Goal: Task Accomplishment & Management: Manage account settings

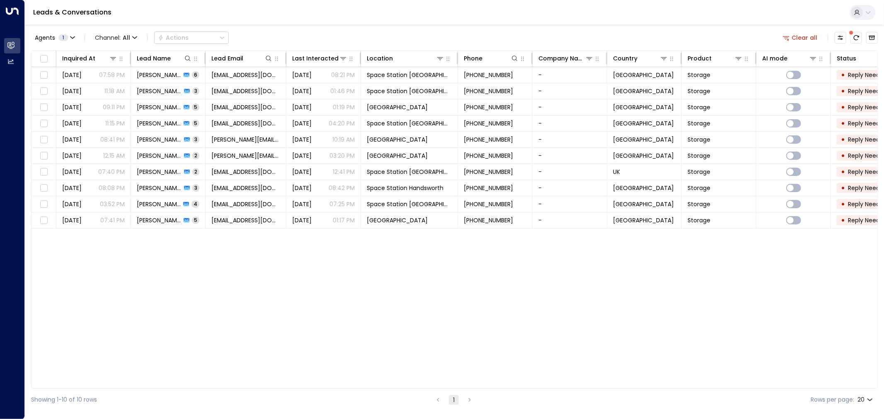
scroll to position [0, 29]
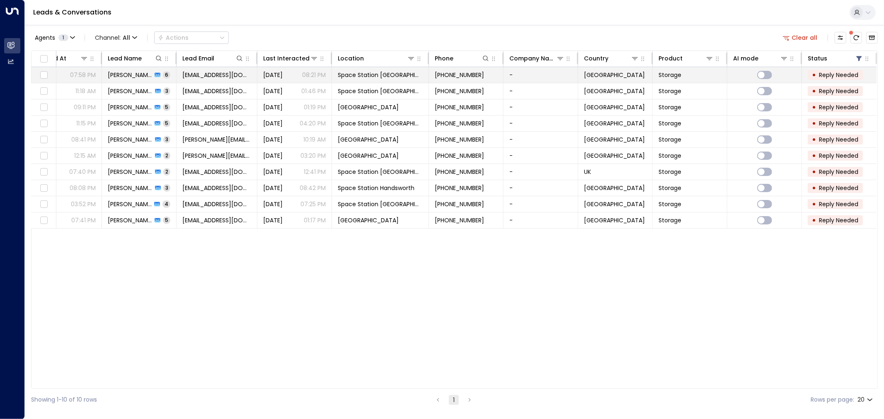
click at [260, 73] on td "[DATE] 08:21 PM" at bounding box center [294, 75] width 75 height 16
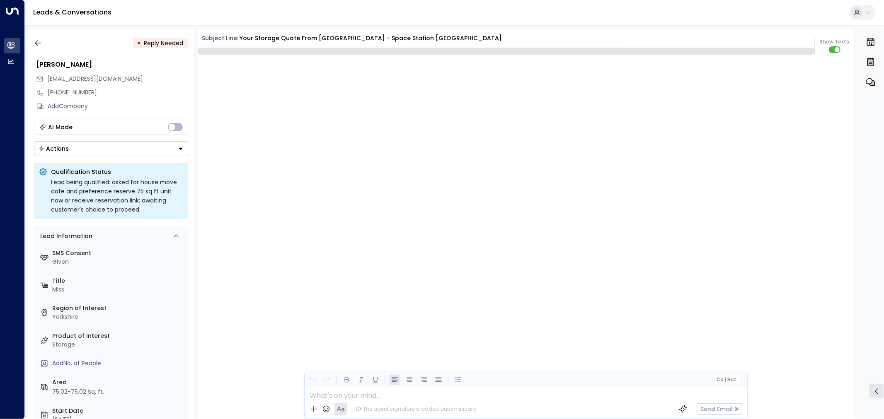
scroll to position [1808, 0]
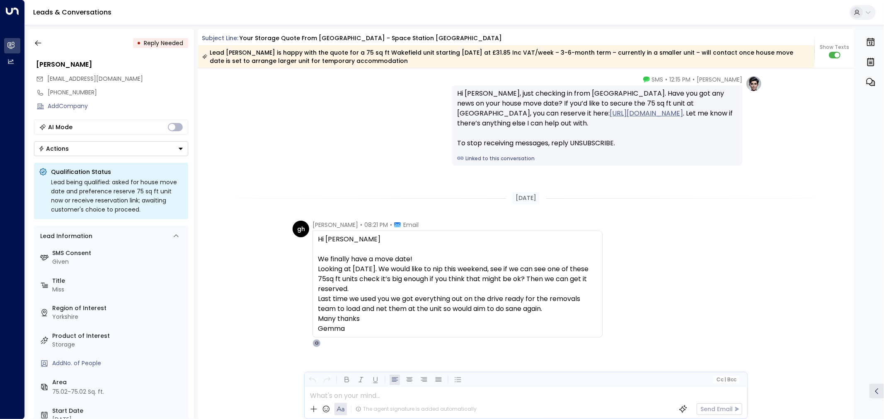
click at [179, 151] on icon "Button group with a nested menu" at bounding box center [181, 149] width 6 height 6
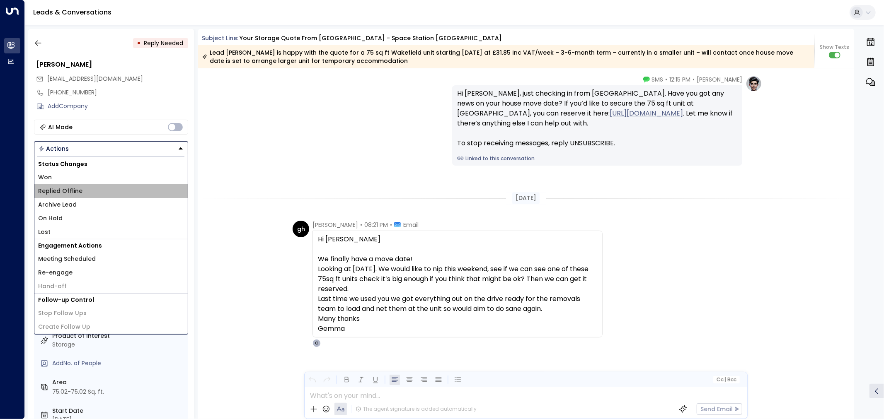
click at [131, 190] on li "Replied Offline" at bounding box center [110, 191] width 153 height 14
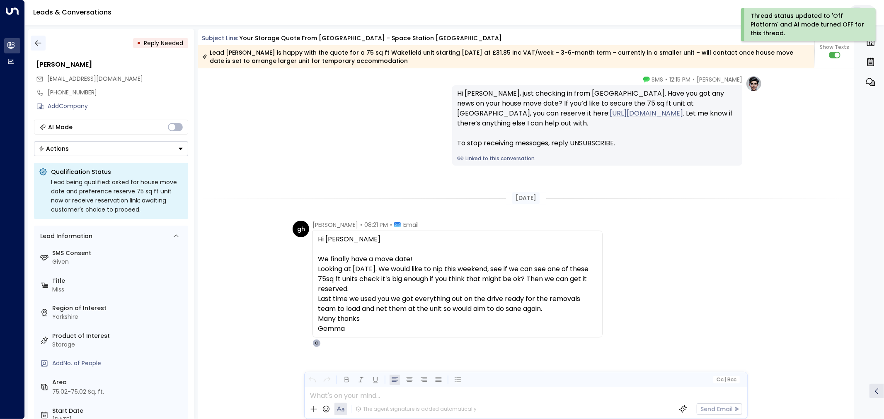
click at [35, 42] on icon "button" at bounding box center [38, 43] width 8 height 8
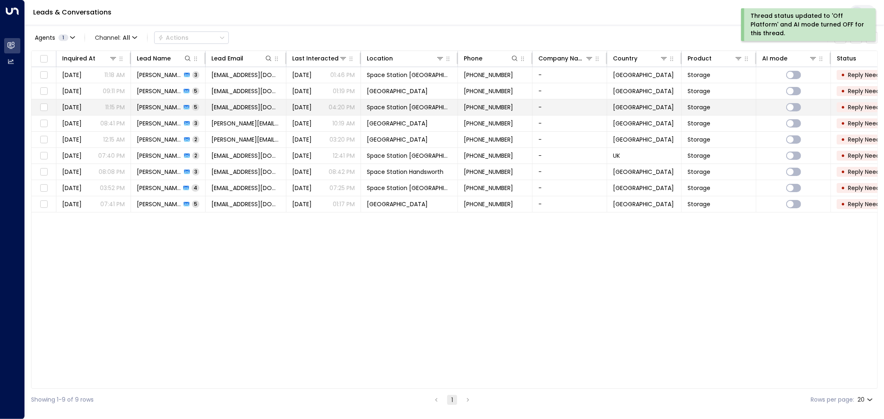
click at [384, 108] on span "Space Station [GEOGRAPHIC_DATA]" at bounding box center [409, 107] width 85 height 8
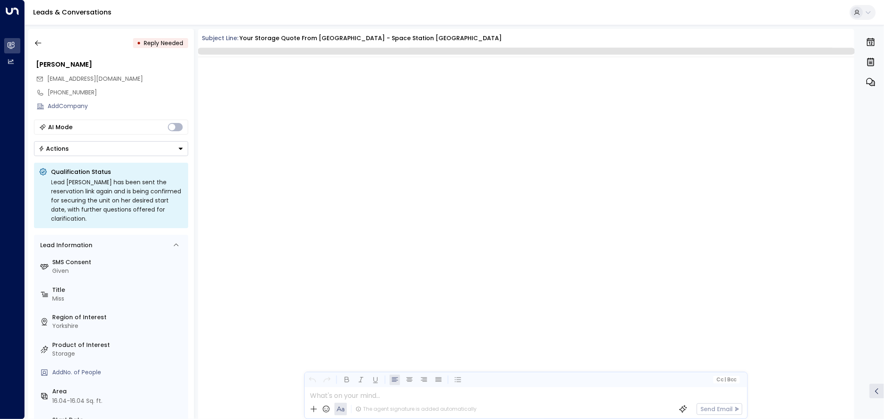
scroll to position [910, 0]
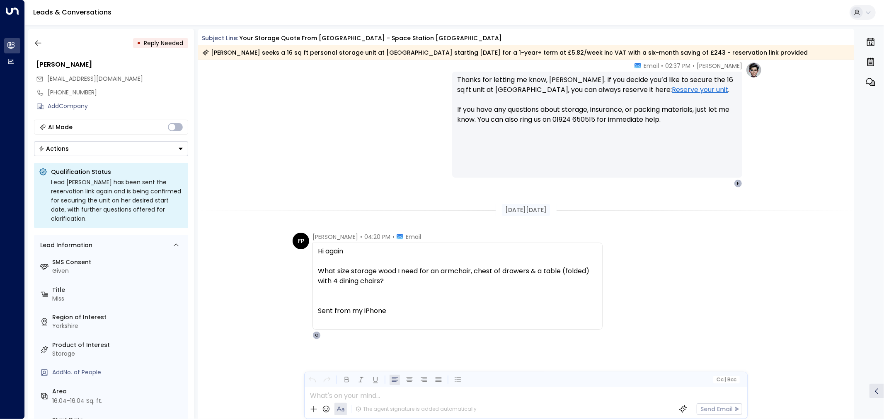
click at [166, 143] on button "Actions" at bounding box center [111, 148] width 154 height 15
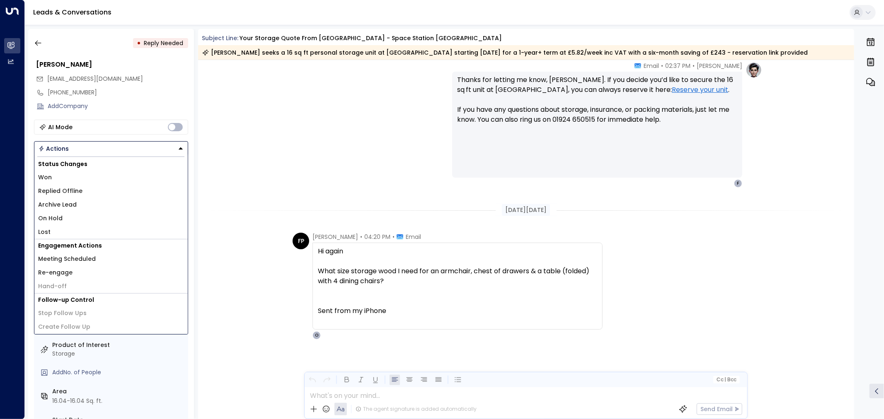
click at [132, 191] on li "Replied Offline" at bounding box center [110, 191] width 153 height 14
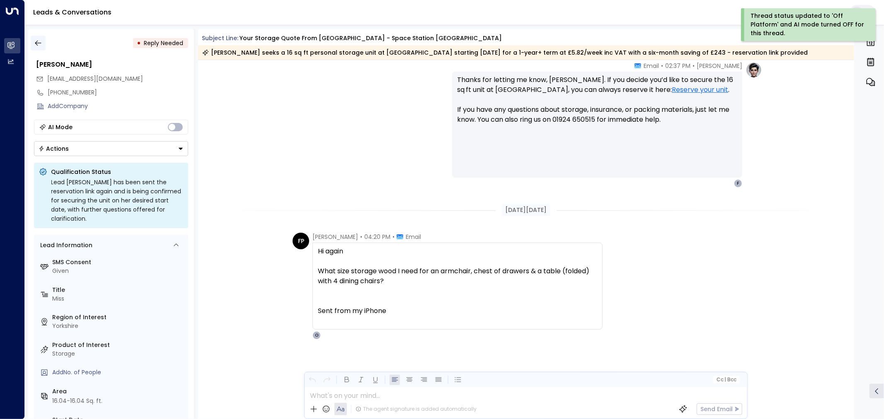
click at [39, 43] on icon "button" at bounding box center [38, 43] width 6 height 5
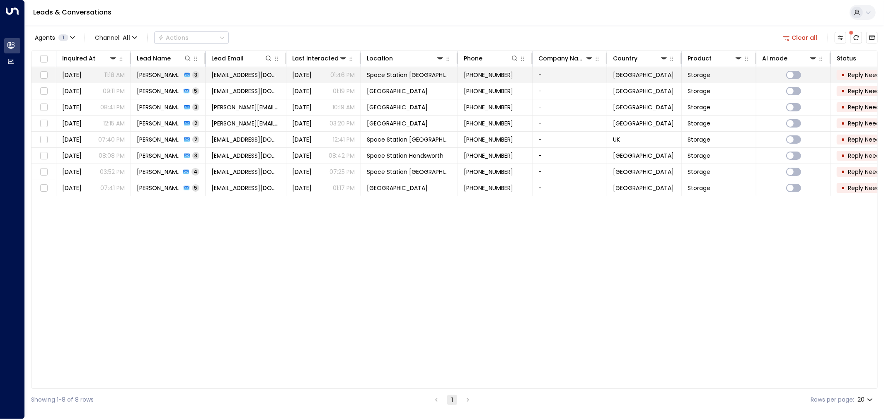
click at [369, 70] on td "Space Station [GEOGRAPHIC_DATA]" at bounding box center [409, 75] width 97 height 16
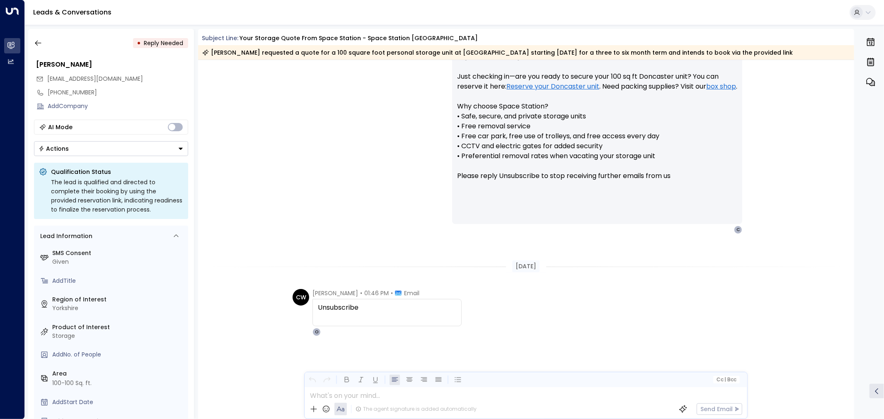
scroll to position [673, 0]
click at [37, 38] on button "button" at bounding box center [38, 43] width 15 height 15
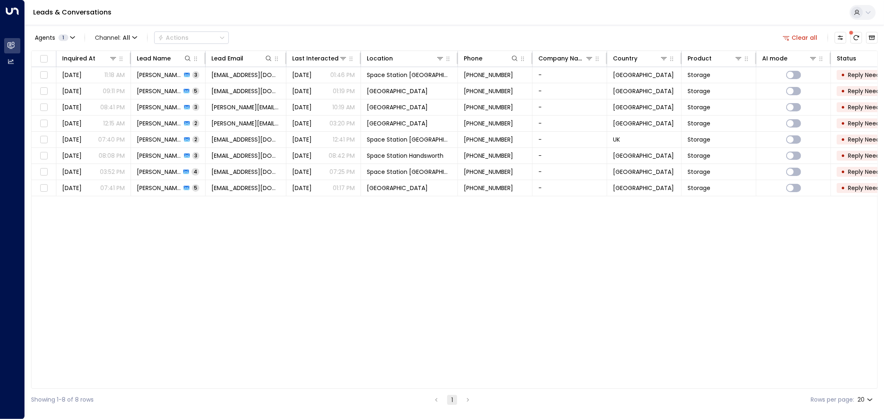
click at [806, 32] on button "Clear all" at bounding box center [800, 38] width 41 height 12
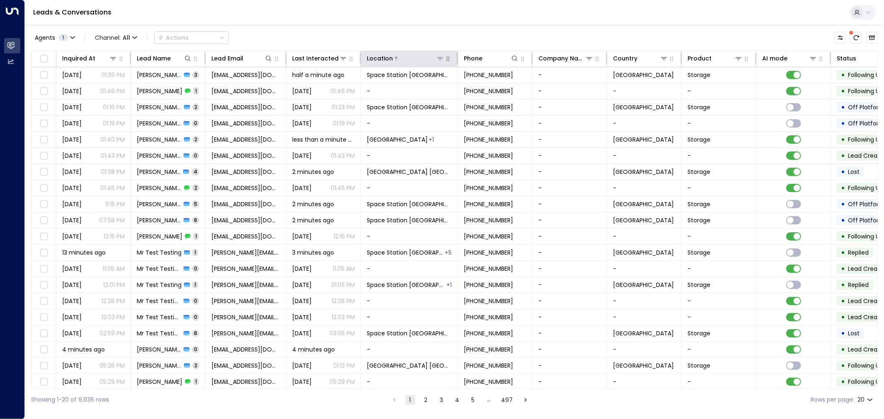
click at [438, 58] on icon at bounding box center [440, 58] width 7 height 7
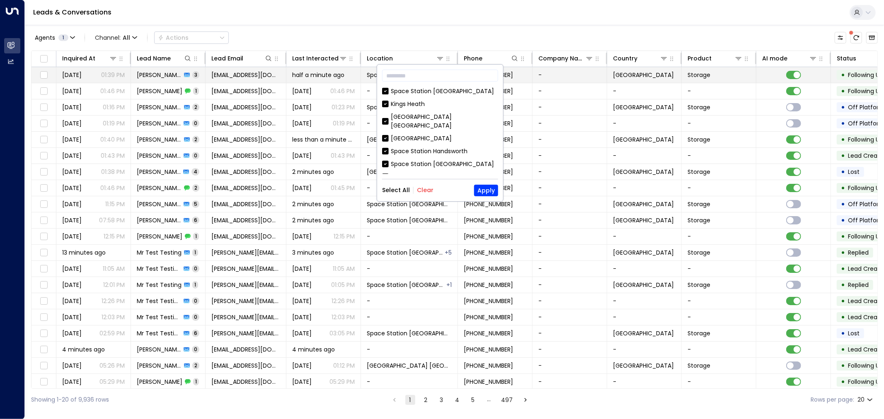
click at [82, 71] on span "[DATE]" at bounding box center [71, 75] width 19 height 8
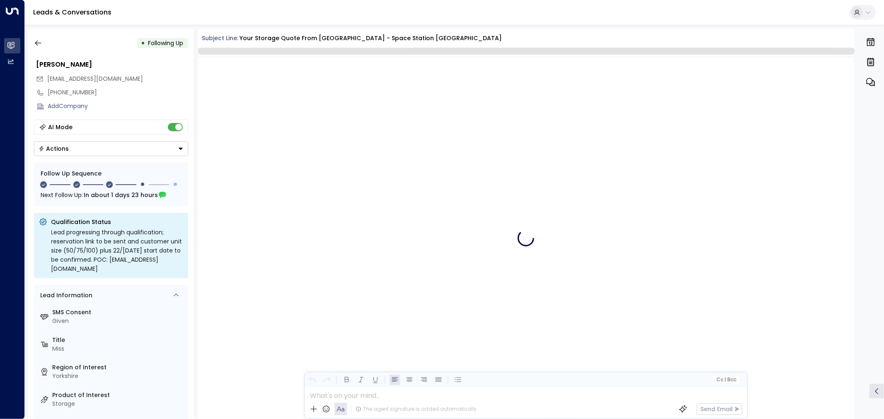
scroll to position [895, 0]
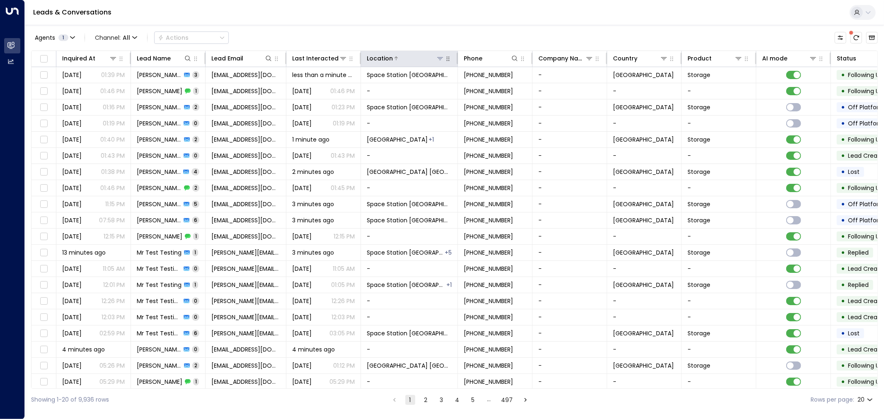
click at [442, 54] on button at bounding box center [440, 58] width 8 height 8
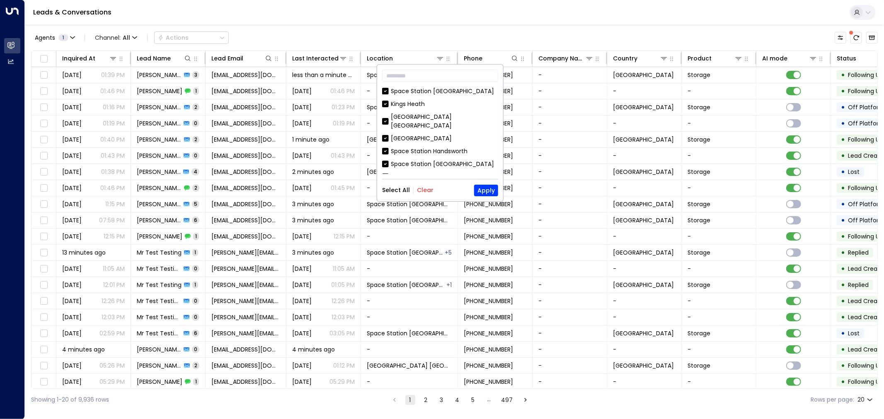
click at [426, 190] on button "Clear" at bounding box center [425, 190] width 17 height 7
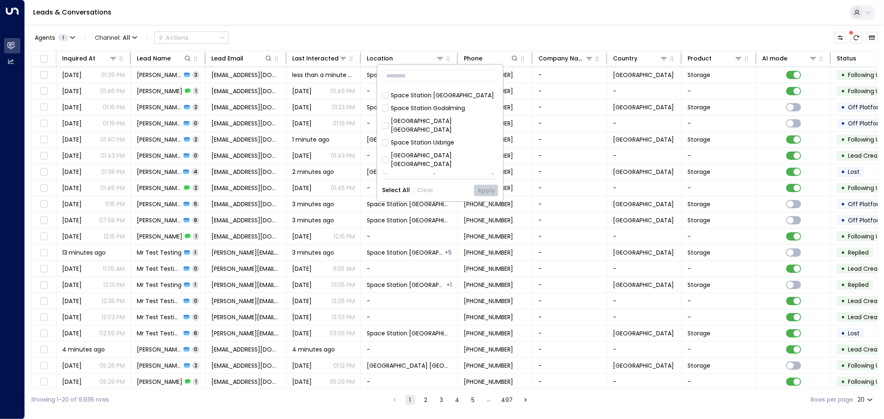
scroll to position [268, 0]
click at [400, 179] on div "Space Station [GEOGRAPHIC_DATA]" at bounding box center [442, 183] width 103 height 9
click at [490, 192] on button "Apply" at bounding box center [486, 191] width 24 height 12
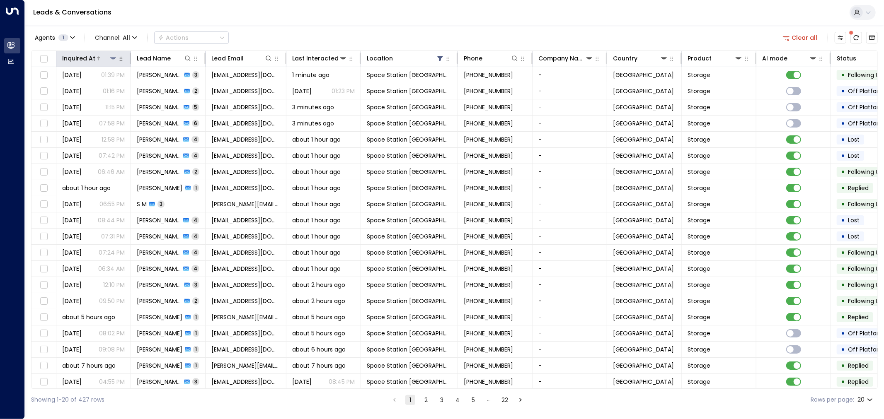
click at [100, 57] on icon at bounding box center [98, 58] width 5 height 5
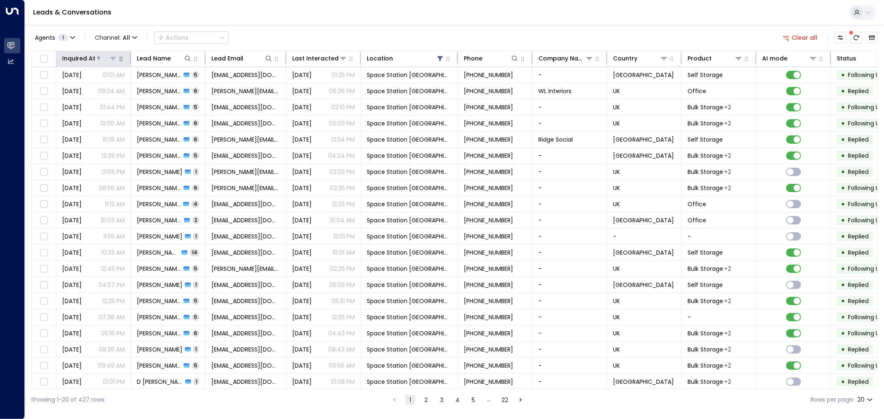
click at [100, 57] on icon at bounding box center [98, 58] width 5 height 5
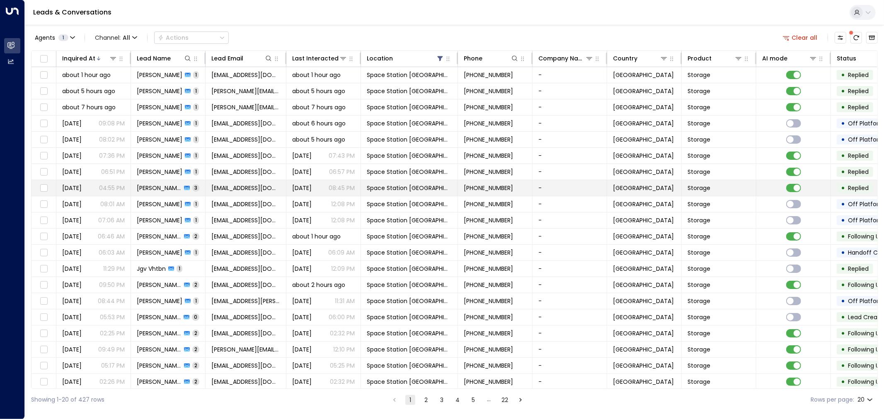
click at [159, 189] on span "[PERSON_NAME]" at bounding box center [159, 188] width 45 height 8
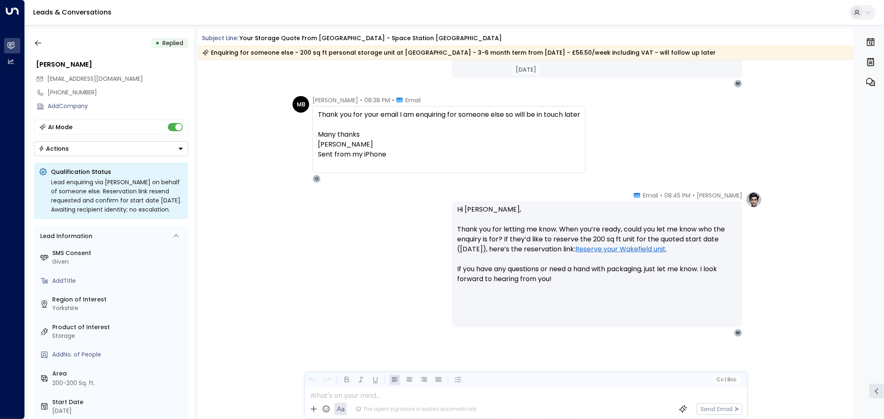
scroll to position [600, 0]
click at [154, 152] on button "Actions" at bounding box center [111, 148] width 154 height 15
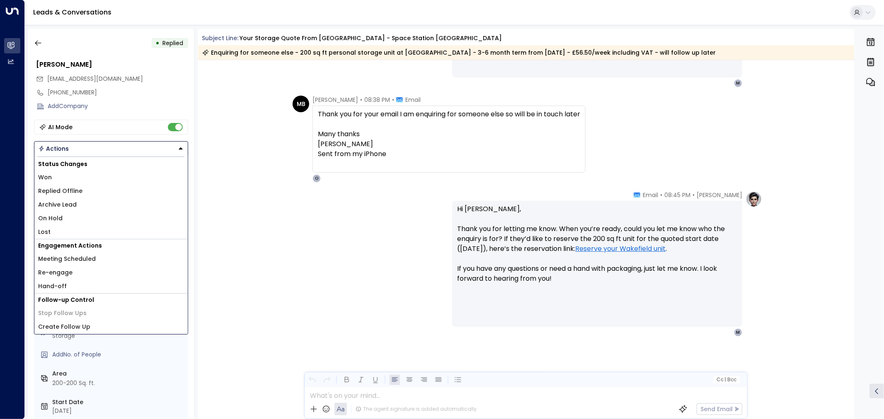
click at [254, 220] on div "[PERSON_NAME] • 08:45 PM • Email Hi [PERSON_NAME], Thank you for letting me kno…" at bounding box center [526, 305] width 656 height 229
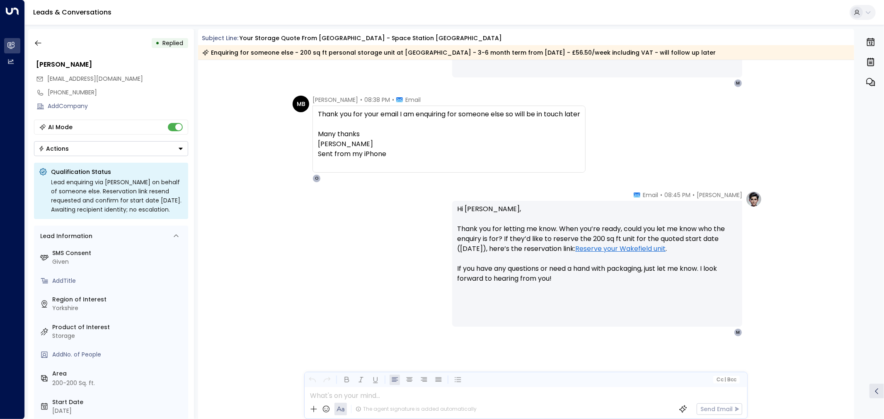
click at [148, 148] on button "Actions" at bounding box center [111, 148] width 154 height 15
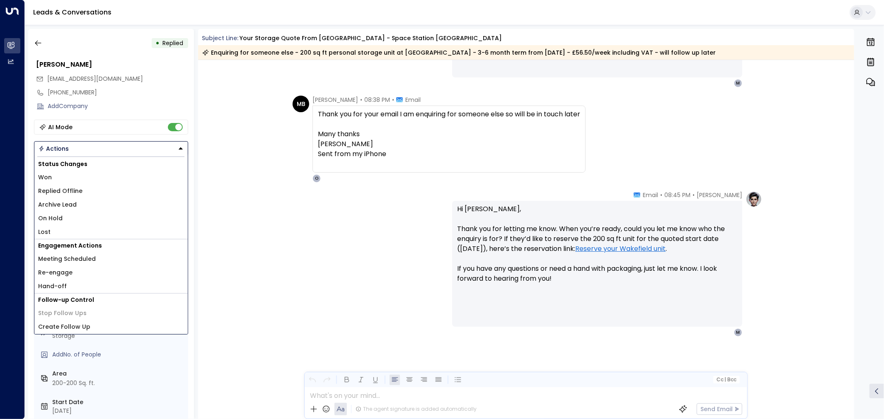
click at [228, 252] on div "[PERSON_NAME] • 08:45 PM • Email Hi [PERSON_NAME], Thank you for letting me kno…" at bounding box center [526, 305] width 656 height 229
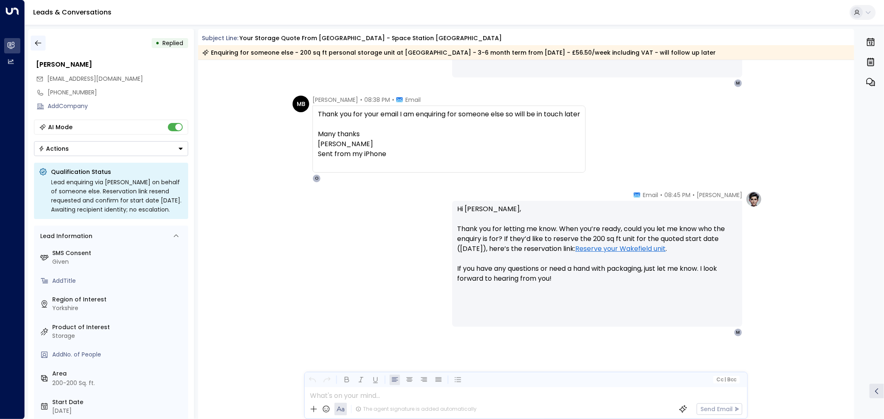
click at [38, 43] on icon "button" at bounding box center [38, 43] width 8 height 8
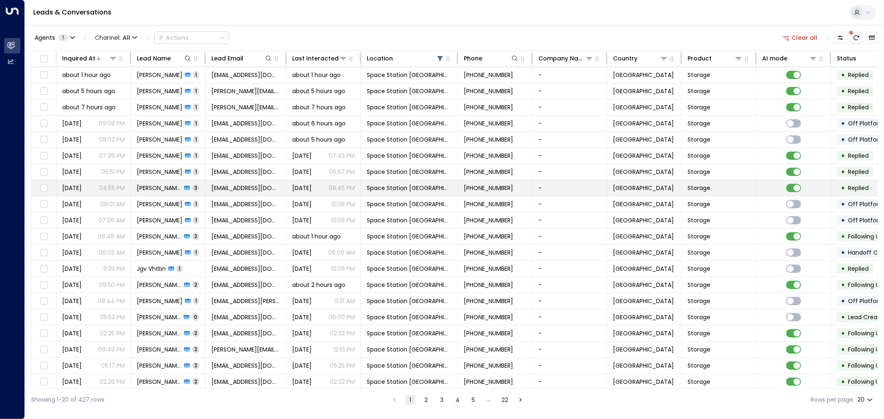
click at [161, 188] on span "[PERSON_NAME]" at bounding box center [159, 188] width 45 height 8
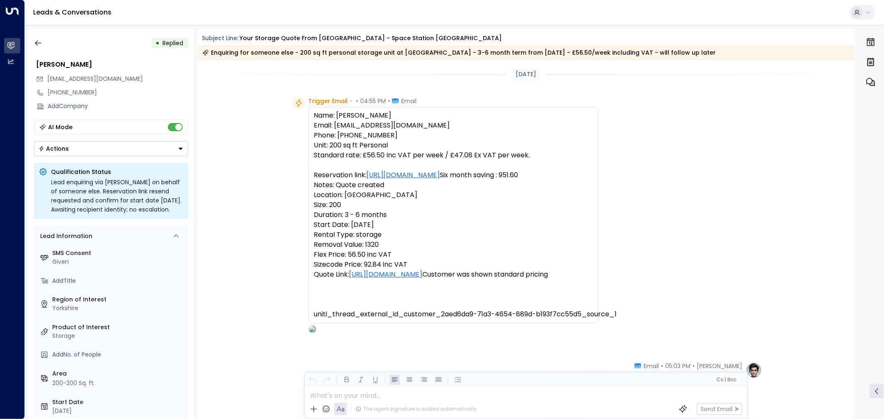
scroll to position [579, 0]
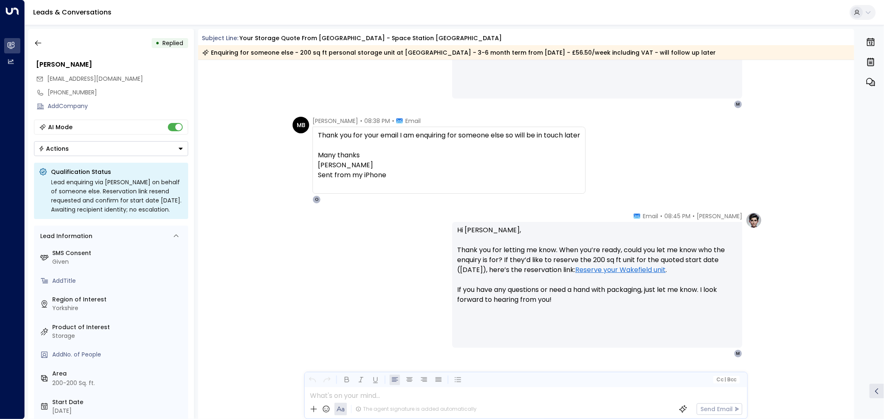
click at [167, 150] on button "Actions" at bounding box center [111, 148] width 154 height 15
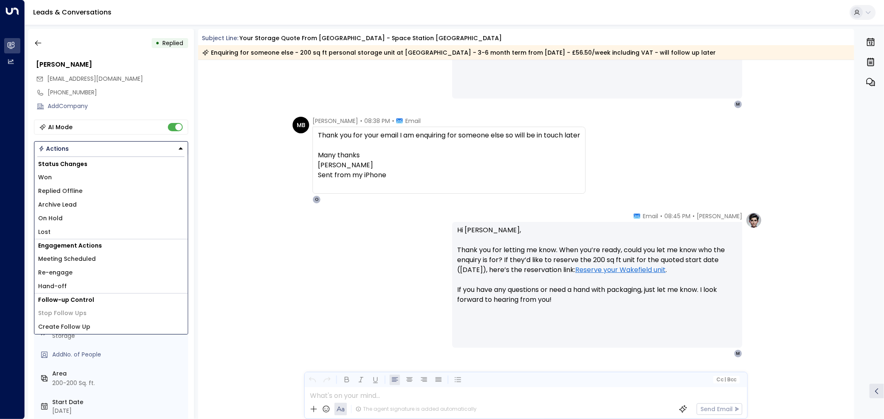
click at [157, 217] on li "On Hold" at bounding box center [110, 219] width 153 height 14
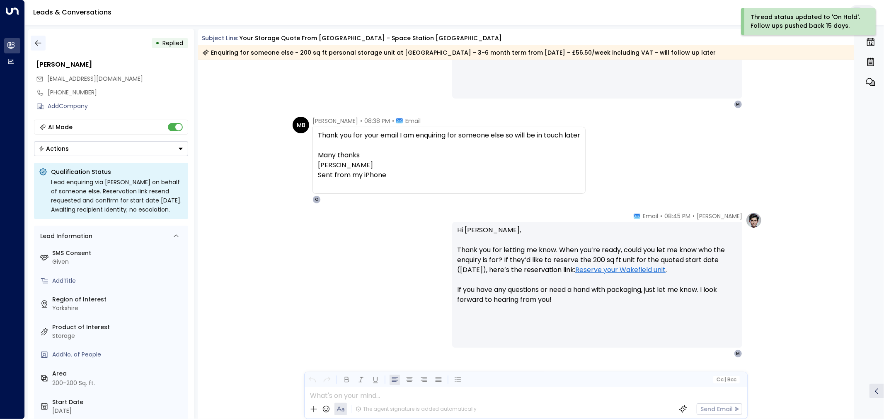
click at [38, 38] on button "button" at bounding box center [38, 43] width 15 height 15
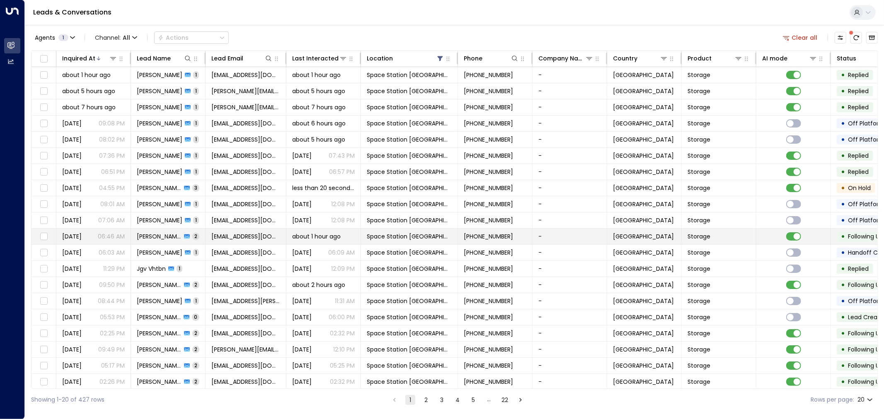
click at [218, 238] on span "[EMAIL_ADDRESS][DOMAIN_NAME]" at bounding box center [245, 236] width 69 height 8
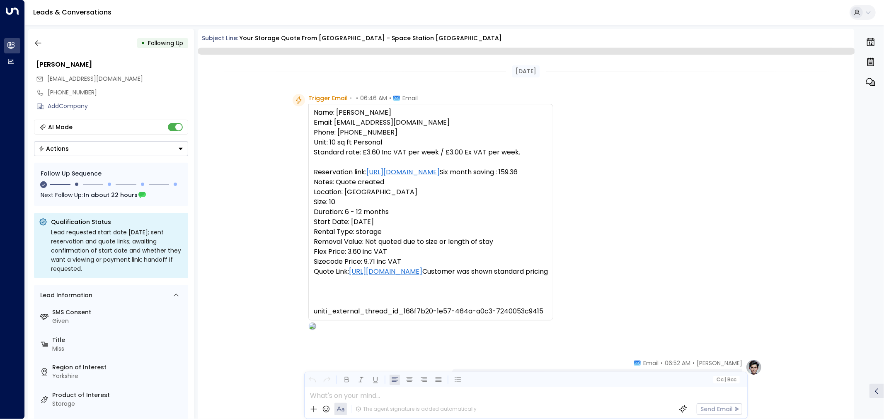
scroll to position [519, 0]
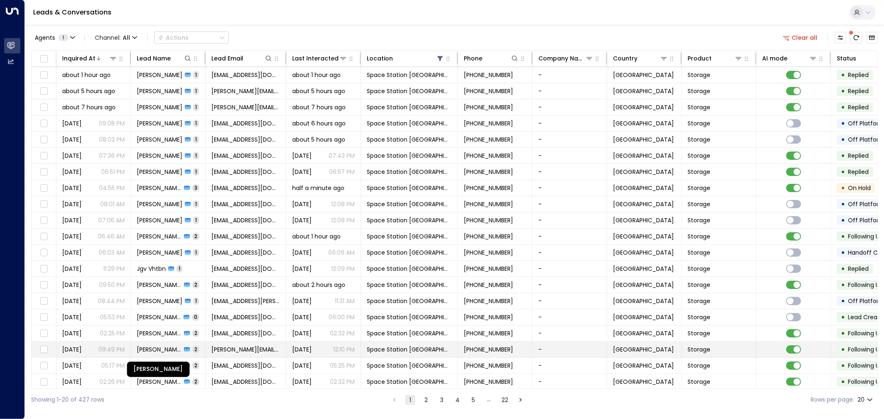
click at [172, 350] on span "[PERSON_NAME]" at bounding box center [159, 350] width 45 height 8
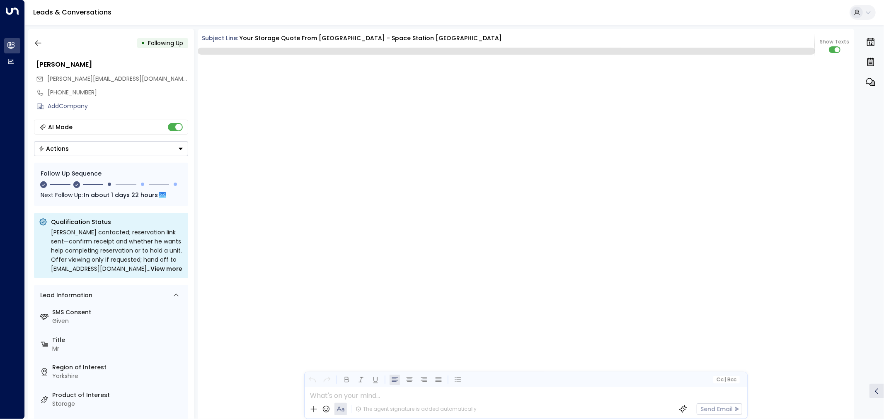
scroll to position [745, 0]
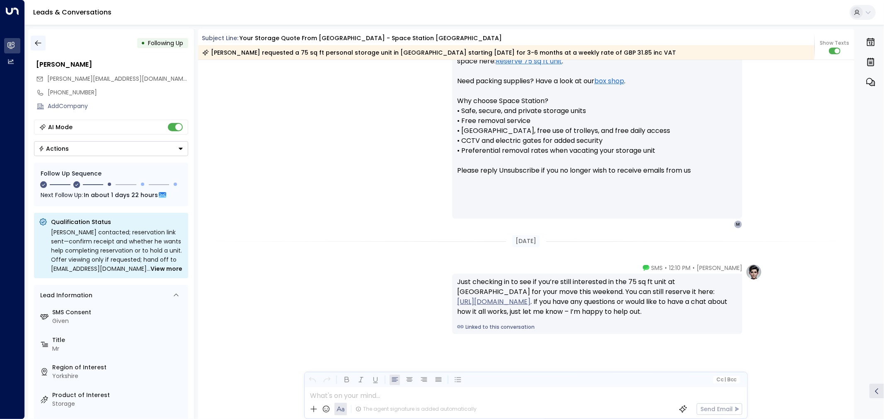
click at [38, 48] on button "button" at bounding box center [38, 43] width 15 height 15
